Goal: Contribute content

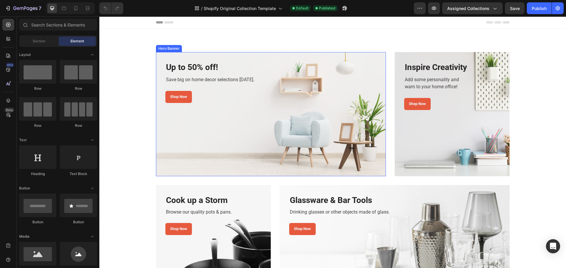
click at [207, 136] on div "Overlay" at bounding box center [271, 114] width 230 height 124
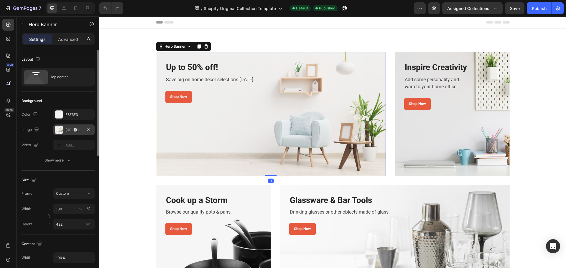
click at [67, 128] on div "[URL][DOMAIN_NAME]" at bounding box center [73, 130] width 17 height 5
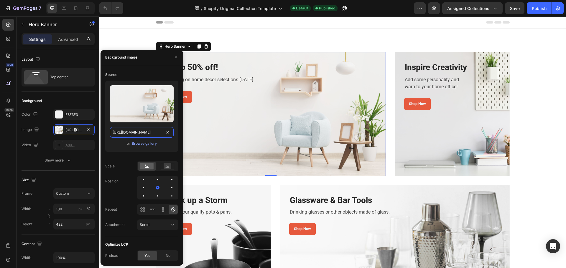
click at [149, 132] on input "[URL][DOMAIN_NAME]" at bounding box center [142, 132] width 64 height 11
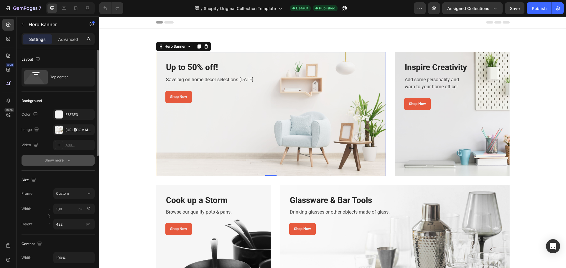
click at [66, 163] on icon "button" at bounding box center [69, 161] width 6 height 6
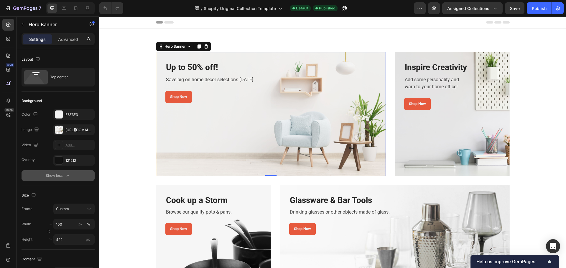
click at [252, 123] on div "Overlay" at bounding box center [271, 114] width 230 height 124
click at [75, 130] on div "[URL][DOMAIN_NAME]" at bounding box center [73, 130] width 17 height 5
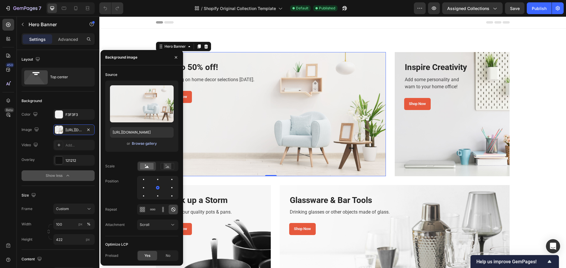
click at [150, 144] on div "Browse gallery" at bounding box center [144, 143] width 25 height 5
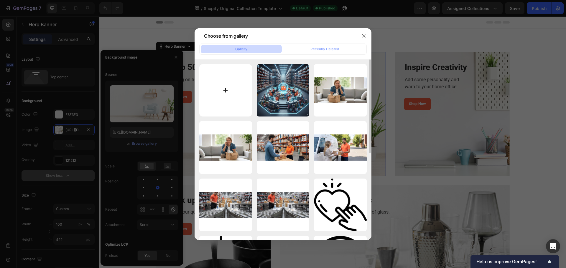
click at [202, 99] on input "file" at bounding box center [225, 90] width 53 height 53
type input "C:\fakepath\Gemini_Generated_Image_pacbu4pacbu4pacb.png"
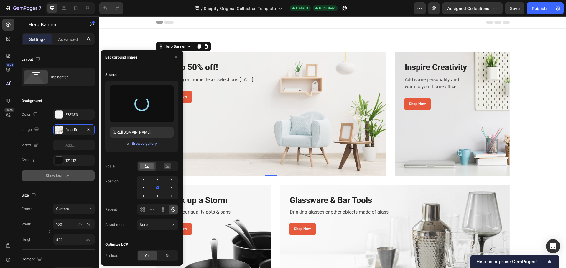
type input "[URL][DOMAIN_NAME]"
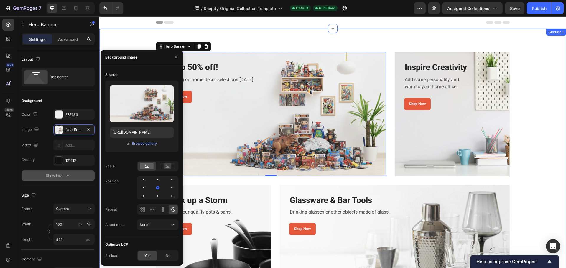
click at [231, 37] on div "Up to 50% off! Heading Save big on home decor selections [DATE]. Text block Sho…" at bounding box center [332, 181] width 466 height 305
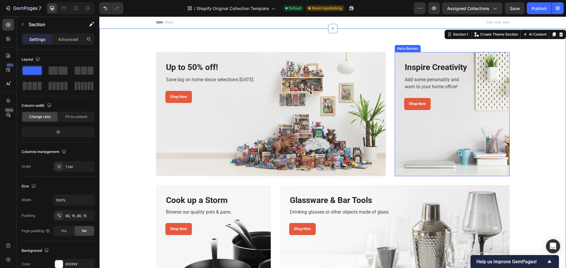
click at [459, 125] on div "Overlay" at bounding box center [451, 114] width 115 height 124
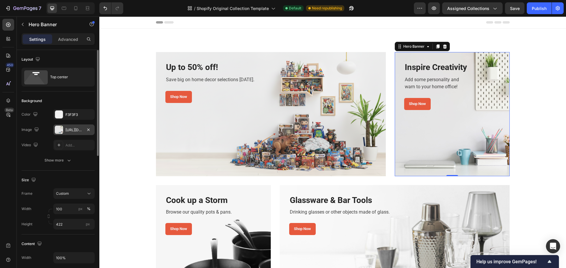
click at [73, 133] on div "[URL][DOMAIN_NAME]" at bounding box center [73, 130] width 17 height 5
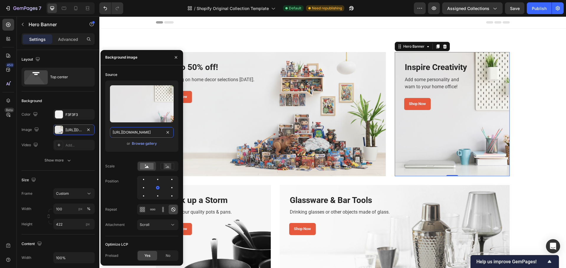
click at [126, 134] on input "[URL][DOMAIN_NAME]" at bounding box center [142, 132] width 64 height 11
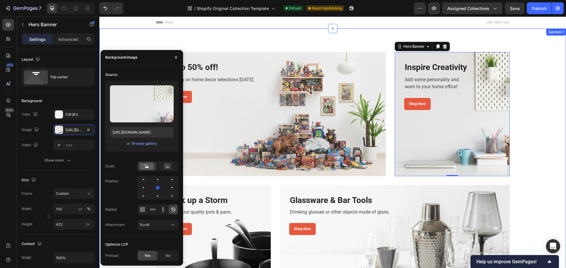
click at [233, 44] on div "Up to 50% off! Heading Save big on home decor selections [DATE]. Text block Sho…" at bounding box center [332, 181] width 466 height 305
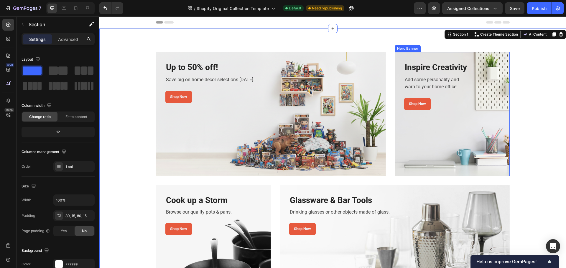
click at [442, 152] on div "Overlay" at bounding box center [451, 114] width 115 height 124
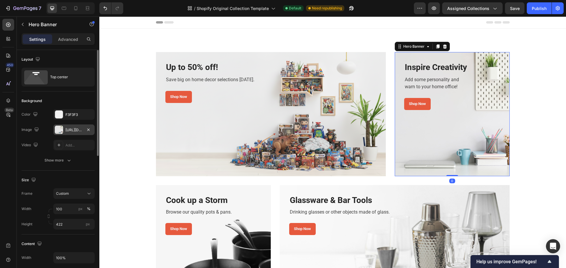
click at [75, 132] on div "[URL][DOMAIN_NAME]" at bounding box center [73, 130] width 17 height 5
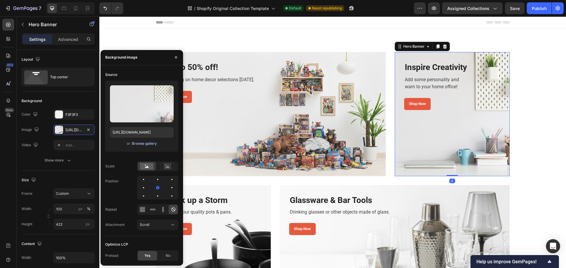
click at [146, 145] on div "Browse gallery" at bounding box center [144, 143] width 25 height 5
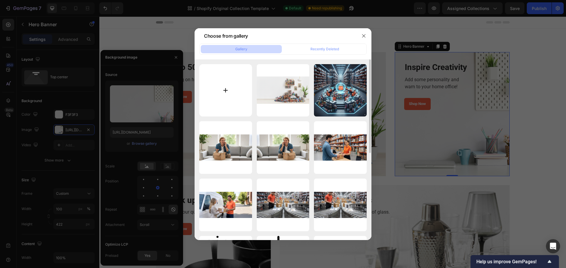
click at [236, 89] on input "file" at bounding box center [225, 90] width 53 height 53
type input "C:\fakepath\hygiene-et-beaute.jpg"
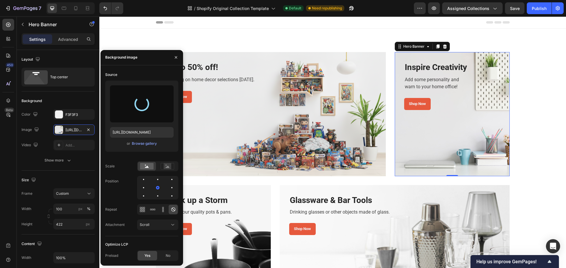
type input "[URL][DOMAIN_NAME]"
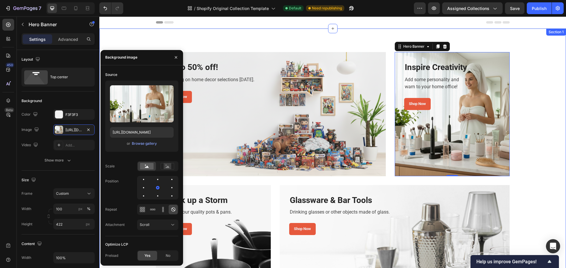
click at [541, 112] on div "Up to 50% off! Heading Save big on home decor selections [DATE]. Text block Sho…" at bounding box center [332, 180] width 457 height 257
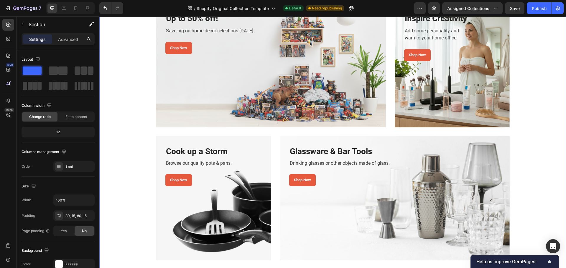
scroll to position [59, 0]
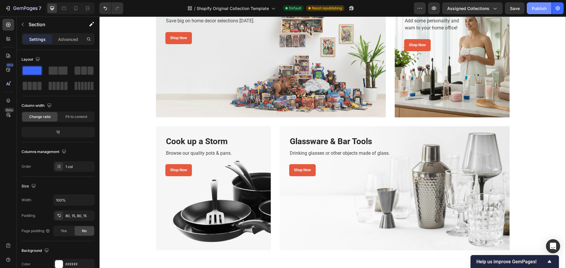
click at [533, 8] on div "Publish" at bounding box center [538, 8] width 15 height 6
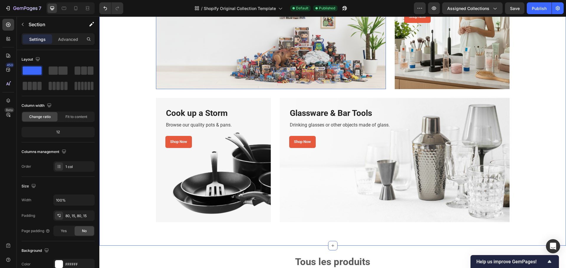
scroll to position [88, 0]
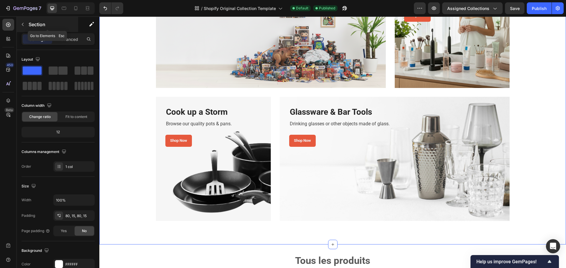
click at [22, 24] on icon "button" at bounding box center [22, 24] width 5 height 5
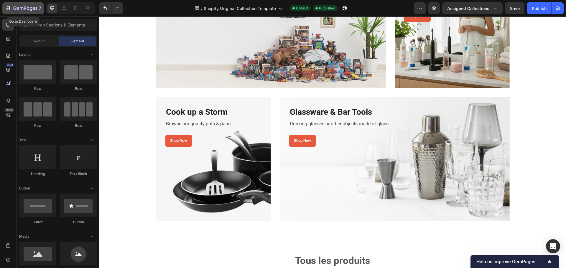
click at [20, 7] on icon "button" at bounding box center [25, 8] width 24 height 5
